Goal: Task Accomplishment & Management: Use online tool/utility

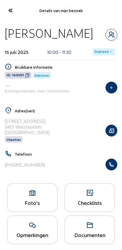
click at [14, 9] on icon at bounding box center [10, 10] width 10 height 10
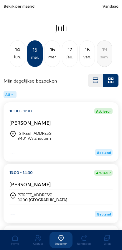
click at [53, 130] on div "Bormansstraat, 81 3401 Walshoutem" at bounding box center [60, 135] width 103 height 15
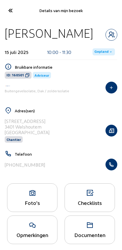
click at [116, 161] on div at bounding box center [112, 165] width 12 height 12
click at [116, 170] on button "button" at bounding box center [112, 165] width 12 height 12
click at [15, 13] on icon at bounding box center [10, 10] width 10 height 10
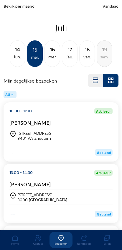
click at [110, 8] on span "Vandaag" at bounding box center [111, 6] width 16 height 5
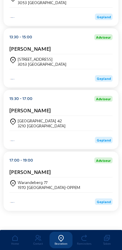
scroll to position [270, 0]
click at [78, 175] on div "[PERSON_NAME]" at bounding box center [60, 173] width 103 height 9
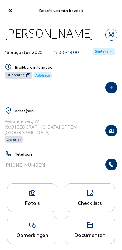
click at [112, 164] on icon "button" at bounding box center [111, 165] width 11 height 6
